Goal: Download file/media

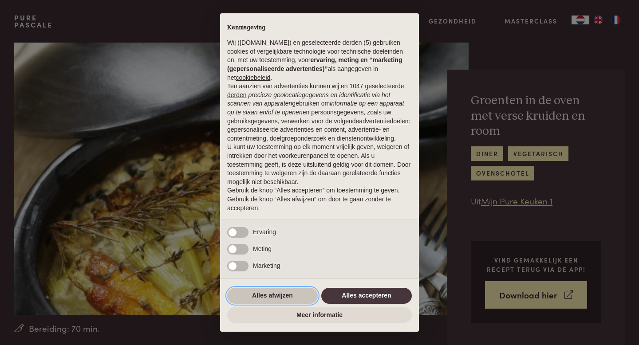
click at [263, 301] on button "Alles afwijzen" at bounding box center [272, 296] width 91 height 16
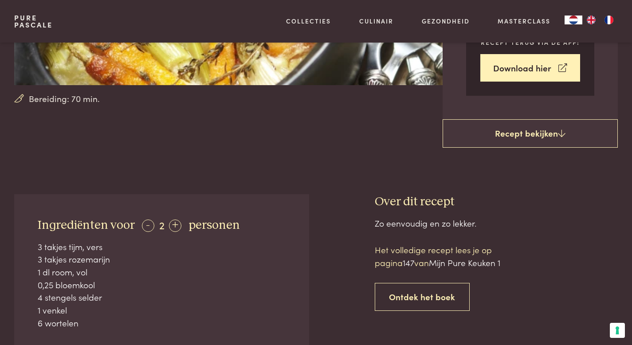
scroll to position [226, 0]
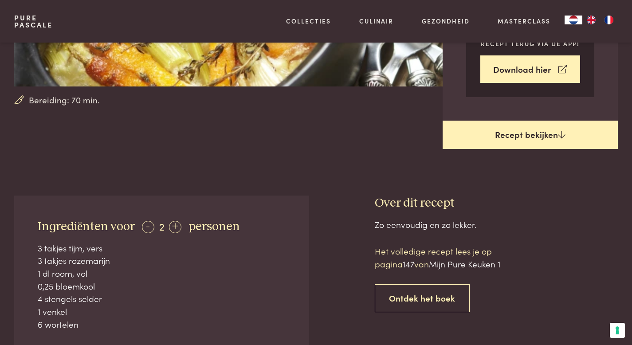
click at [513, 130] on link "Recept bekijken" at bounding box center [531, 135] width 176 height 28
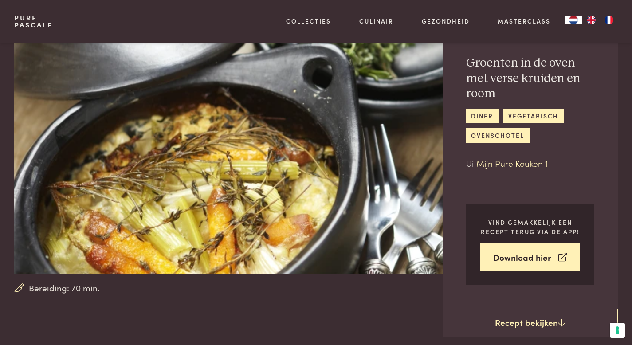
scroll to position [43, 0]
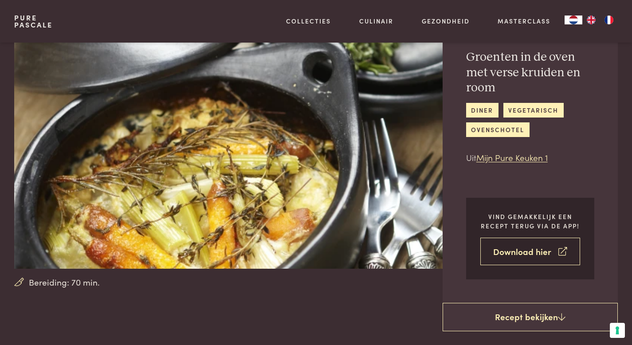
click at [521, 251] on link "Download hier" at bounding box center [530, 252] width 100 height 28
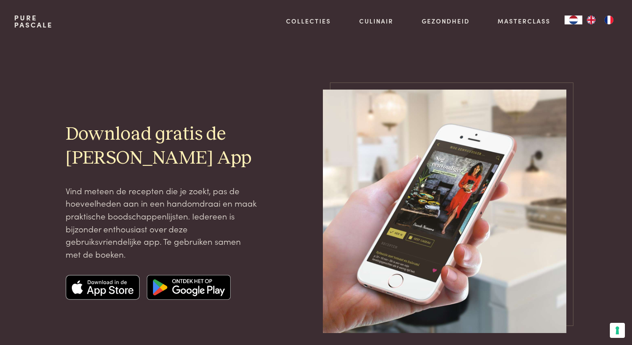
click at [94, 293] on img at bounding box center [103, 287] width 75 height 25
